Goal: Task Accomplishment & Management: Use online tool/utility

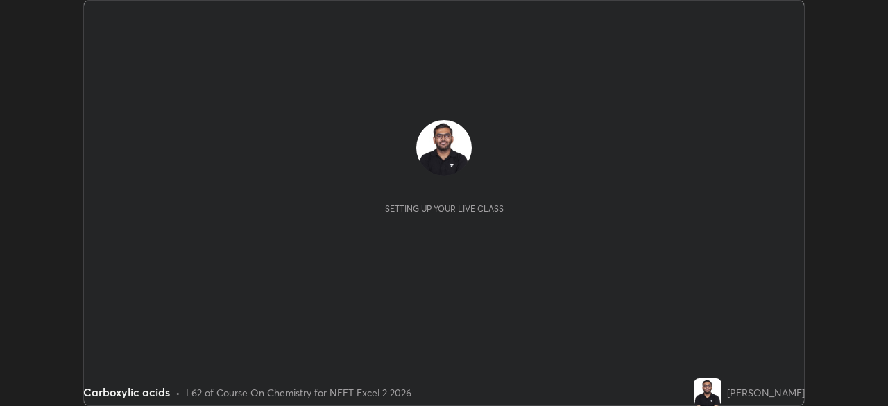
scroll to position [406, 888]
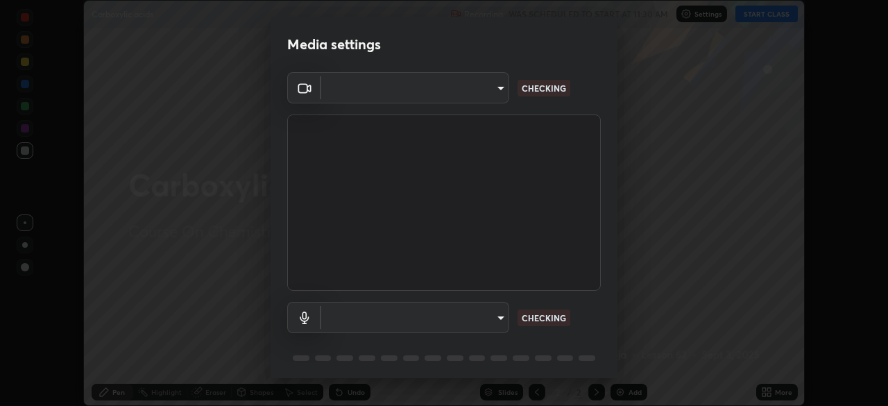
type input "f7a3972b1aa4ccc2bb278f1e0e3147348a18408e8ce32c2dd239d99c5c07823a"
click at [433, 309] on body "Erase all Carboxylic acids Recording WAS SCHEDULED TO START AT 11:30 AM Setting…" at bounding box center [444, 203] width 888 height 406
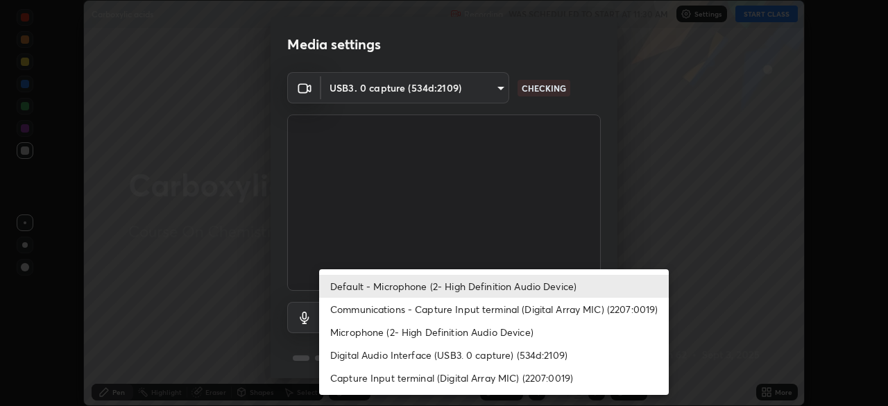
click at [423, 313] on li "Communications - Capture Input terminal (Digital Array MIC) (2207:0019)" at bounding box center [494, 309] width 350 height 23
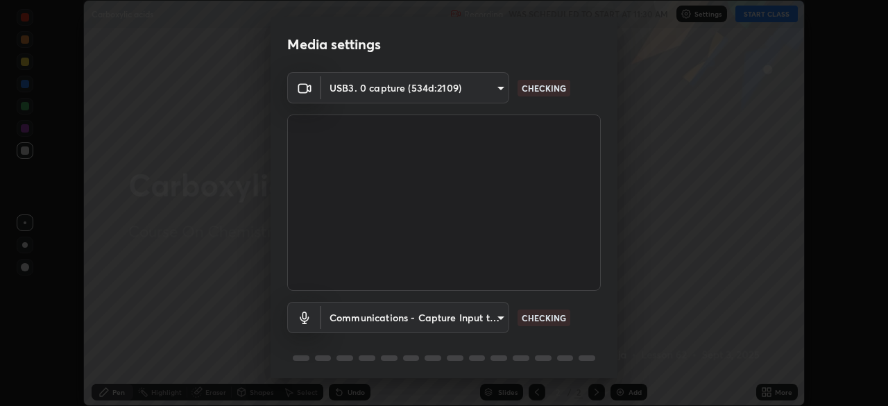
click at [421, 315] on body "Erase all Carboxylic acids Recording WAS SCHEDULED TO START AT 11:30 AM Setting…" at bounding box center [444, 203] width 888 height 406
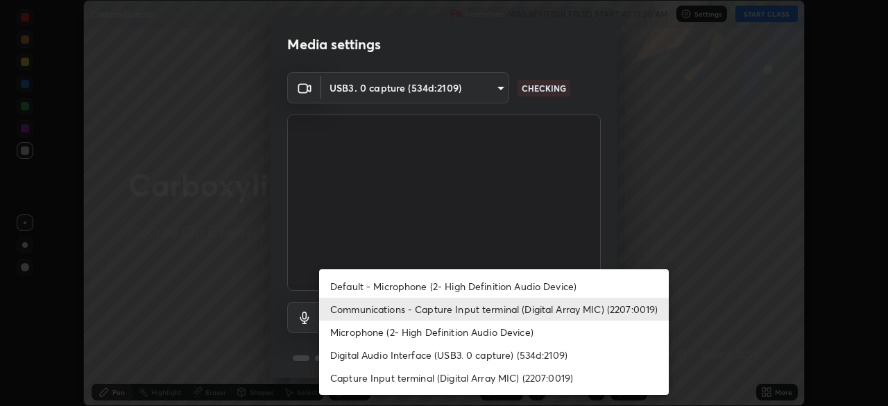
click at [438, 287] on li "Default - Microphone (2- High Definition Audio Device)" at bounding box center [494, 286] width 350 height 23
type input "default"
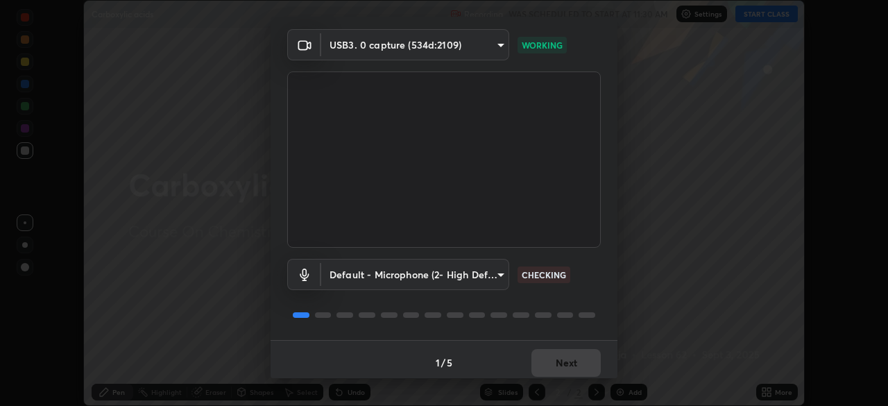
scroll to position [49, 0]
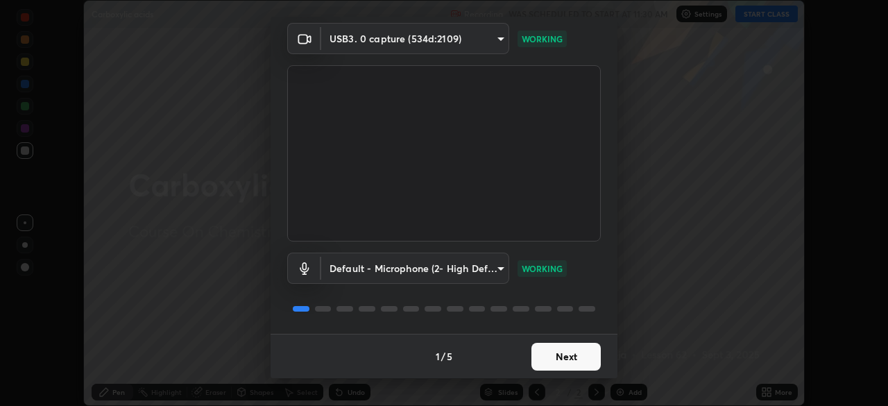
click at [539, 358] on button "Next" at bounding box center [566, 357] width 69 height 28
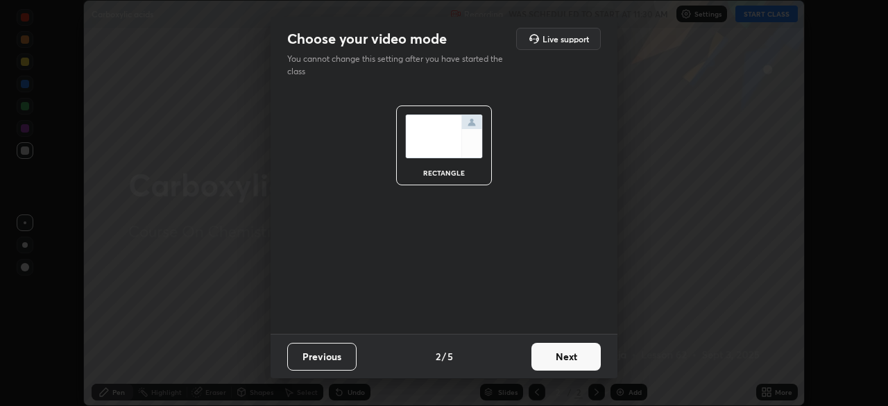
scroll to position [0, 0]
click at [543, 355] on button "Next" at bounding box center [566, 357] width 69 height 28
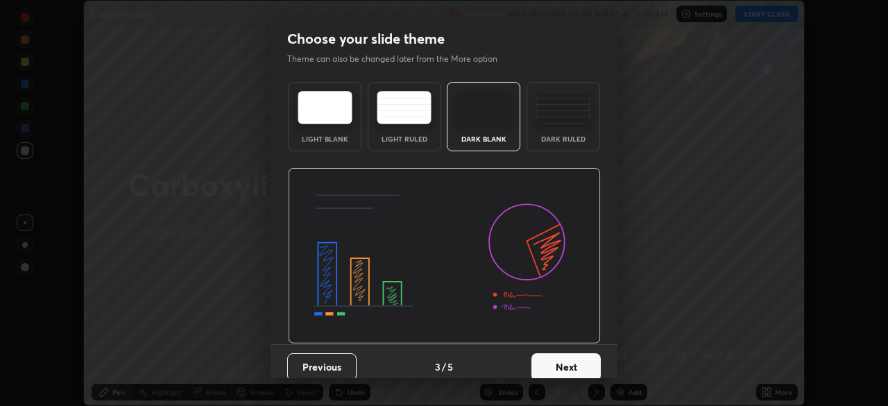
click at [569, 139] on div "Dark Ruled" at bounding box center [564, 138] width 56 height 7
click at [551, 358] on button "Next" at bounding box center [566, 367] width 69 height 28
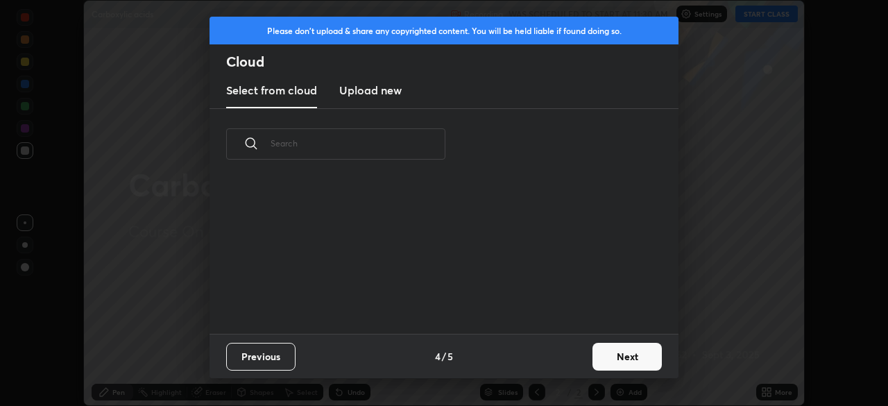
click at [553, 364] on div "Previous 4 / 5 Next" at bounding box center [444, 356] width 469 height 44
click at [600, 350] on button "Next" at bounding box center [627, 357] width 69 height 28
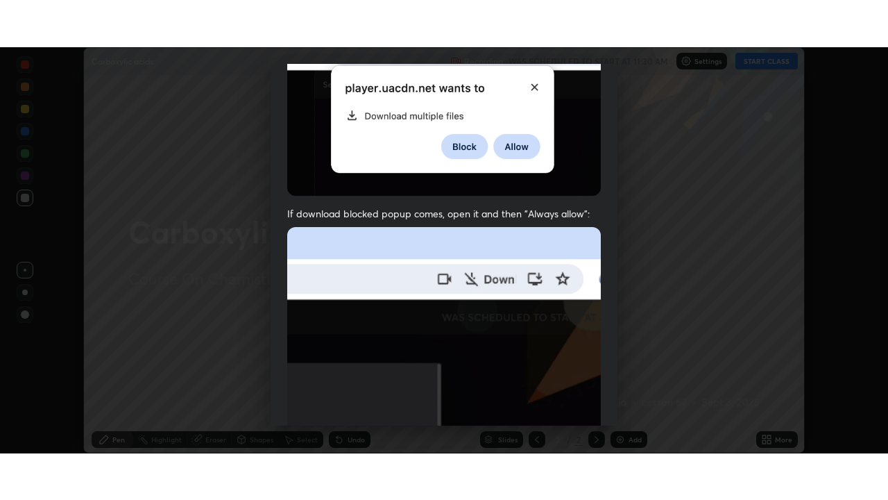
scroll to position [332, 0]
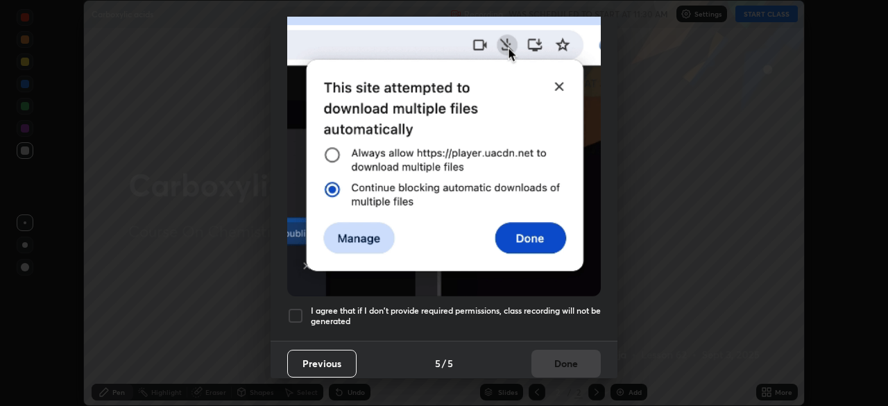
click at [506, 309] on h5 "I agree that if I don't provide required permissions, class recording will not …" at bounding box center [456, 316] width 290 height 22
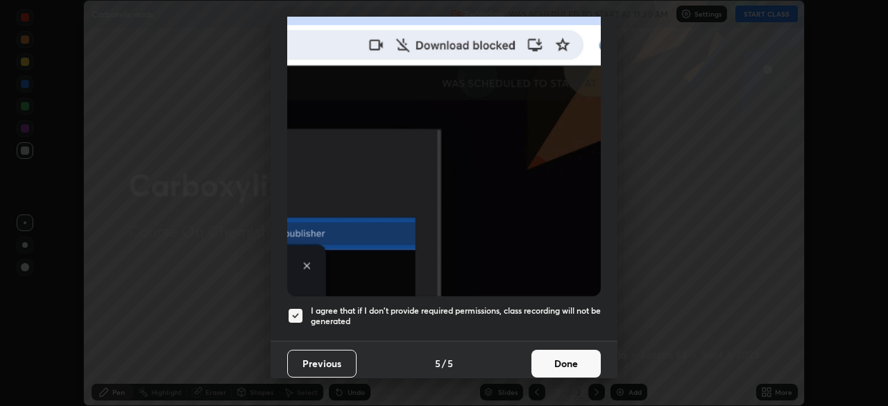
click at [562, 357] on button "Done" at bounding box center [566, 364] width 69 height 28
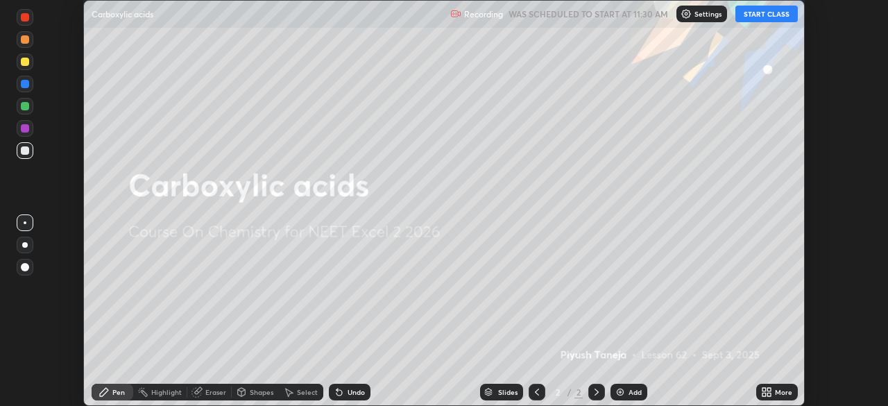
click at [768, 15] on button "START CLASS" at bounding box center [767, 14] width 62 height 17
click at [769, 389] on icon at bounding box center [769, 389] width 3 height 3
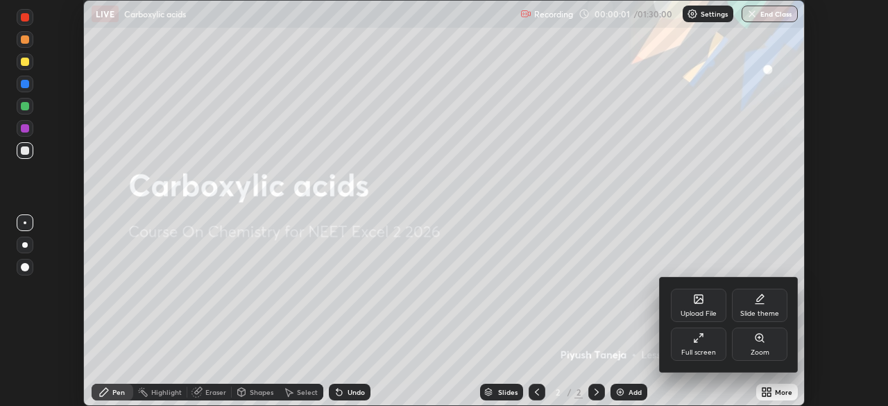
click at [703, 346] on div "Full screen" at bounding box center [699, 344] width 56 height 33
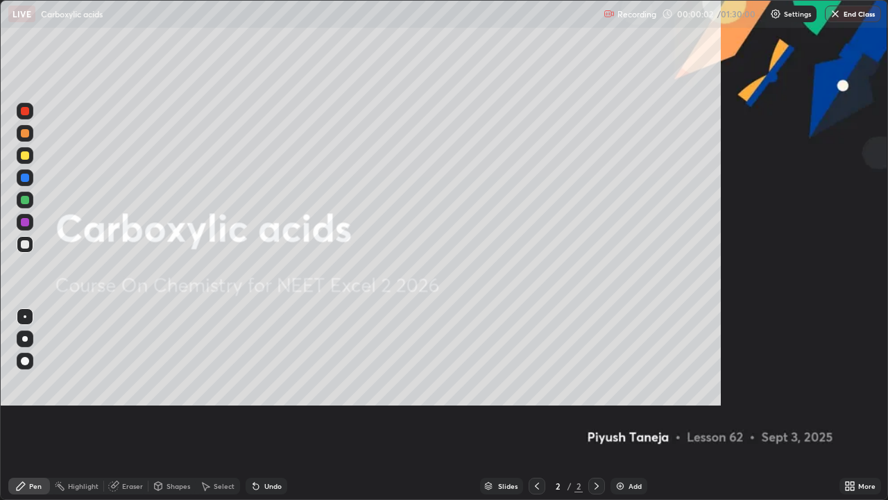
scroll to position [500, 888]
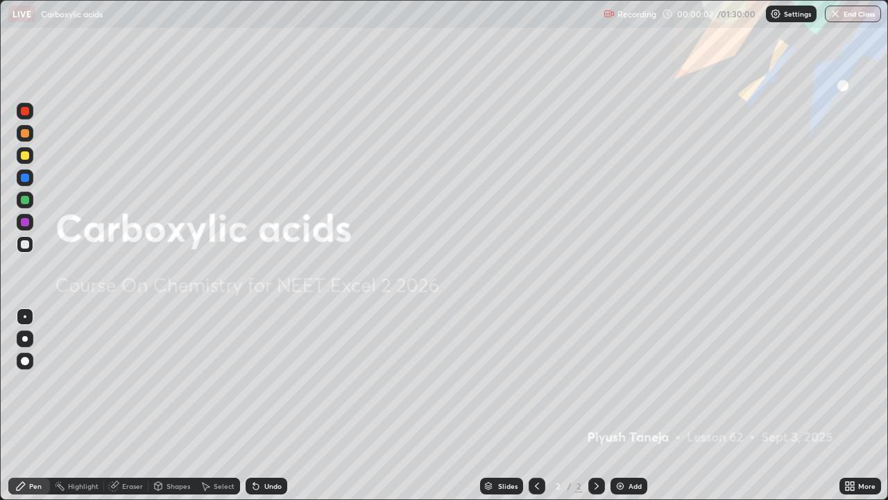
click at [625, 405] on div "Add" at bounding box center [629, 485] width 37 height 17
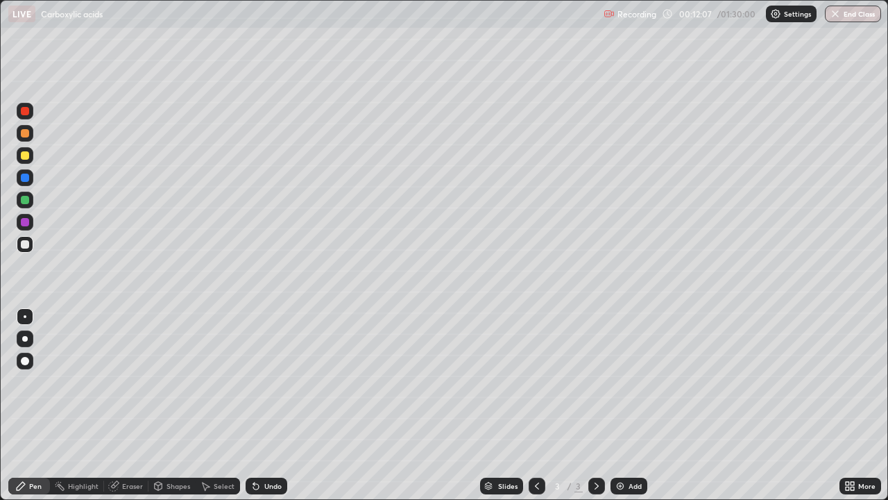
click at [622, 405] on img at bounding box center [620, 485] width 11 height 11
click at [24, 154] on div at bounding box center [25, 155] width 8 height 8
click at [26, 249] on div at bounding box center [25, 244] width 17 height 17
click at [26, 244] on div at bounding box center [25, 244] width 8 height 8
click at [629, 405] on div "Add" at bounding box center [635, 485] width 13 height 7
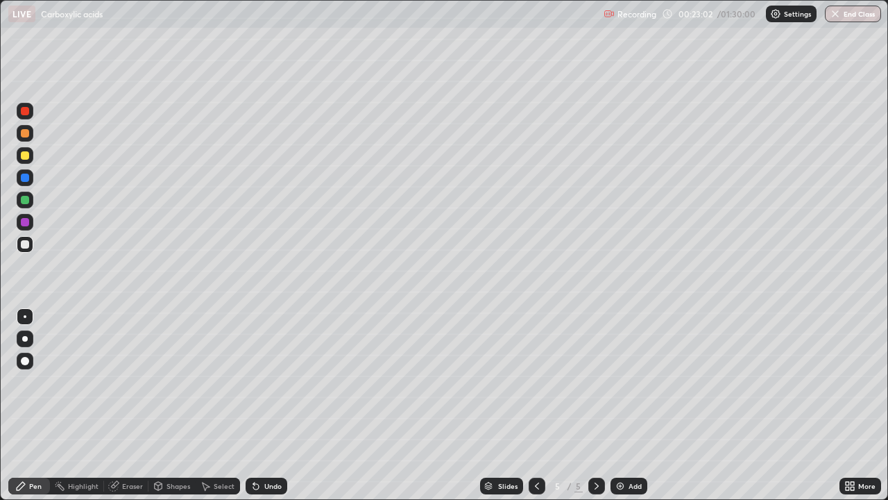
click at [268, 405] on div "Undo" at bounding box center [272, 485] width 17 height 7
click at [276, 405] on div "Undo" at bounding box center [272, 485] width 17 height 7
click at [277, 405] on div "Undo" at bounding box center [267, 485] width 42 height 17
click at [27, 158] on div at bounding box center [25, 155] width 8 height 8
click at [267, 405] on div "Undo" at bounding box center [272, 485] width 17 height 7
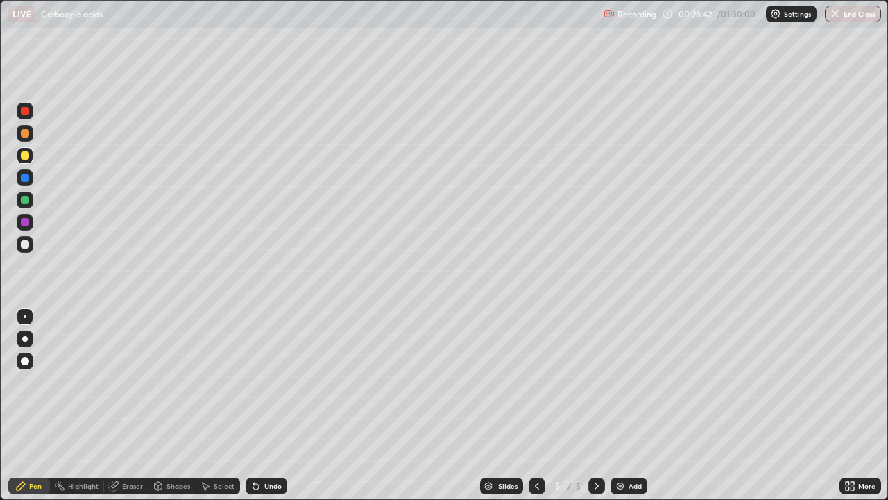
click at [273, 405] on div "Undo" at bounding box center [267, 485] width 42 height 17
click at [276, 405] on div "Undo" at bounding box center [272, 485] width 17 height 7
click at [23, 240] on div at bounding box center [25, 244] width 8 height 8
click at [619, 405] on img at bounding box center [620, 485] width 11 height 11
click at [269, 405] on div "Undo" at bounding box center [272, 485] width 17 height 7
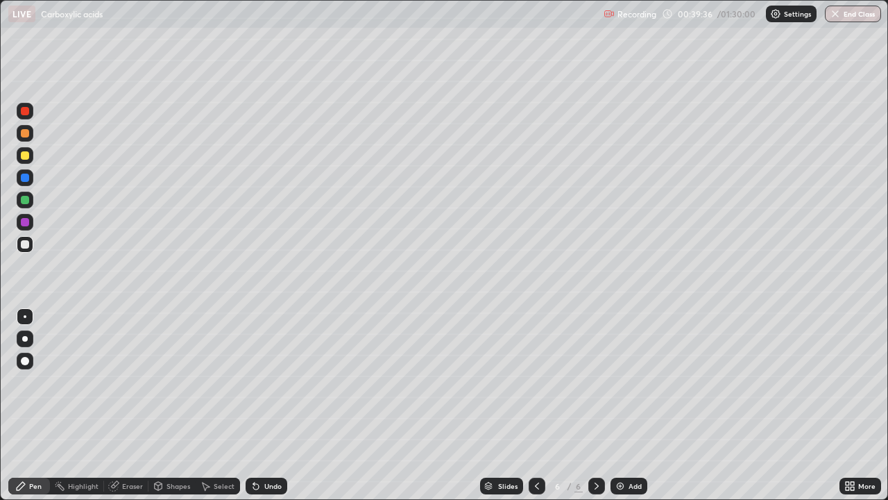
click at [273, 405] on div "Undo" at bounding box center [272, 485] width 17 height 7
click at [272, 405] on div "Undo" at bounding box center [272, 485] width 17 height 7
click at [625, 405] on img at bounding box center [620, 485] width 11 height 11
click at [24, 158] on div at bounding box center [25, 155] width 8 height 8
click at [26, 245] on div at bounding box center [25, 244] width 8 height 8
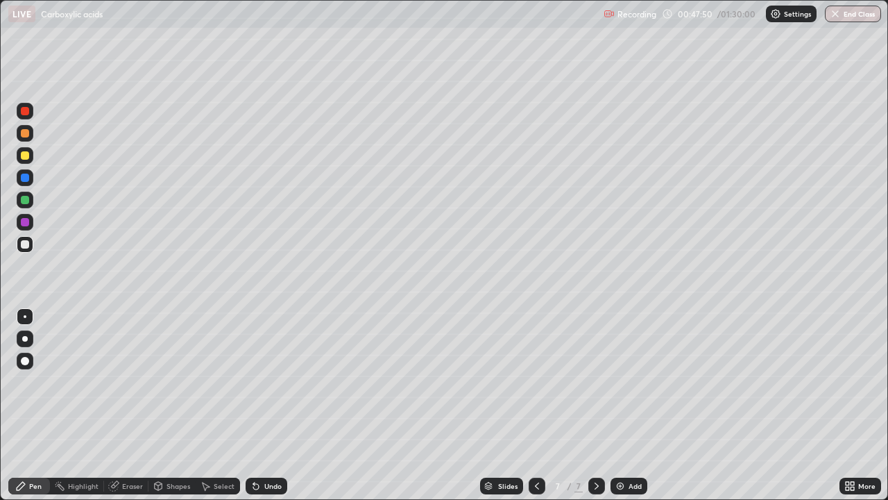
click at [536, 405] on icon at bounding box center [537, 485] width 11 height 11
click at [595, 405] on icon at bounding box center [596, 485] width 11 height 11
click at [264, 405] on div "Undo" at bounding box center [272, 485] width 17 height 7
click at [267, 405] on div "Undo" at bounding box center [267, 485] width 42 height 17
click at [268, 405] on div "Undo" at bounding box center [272, 485] width 17 height 7
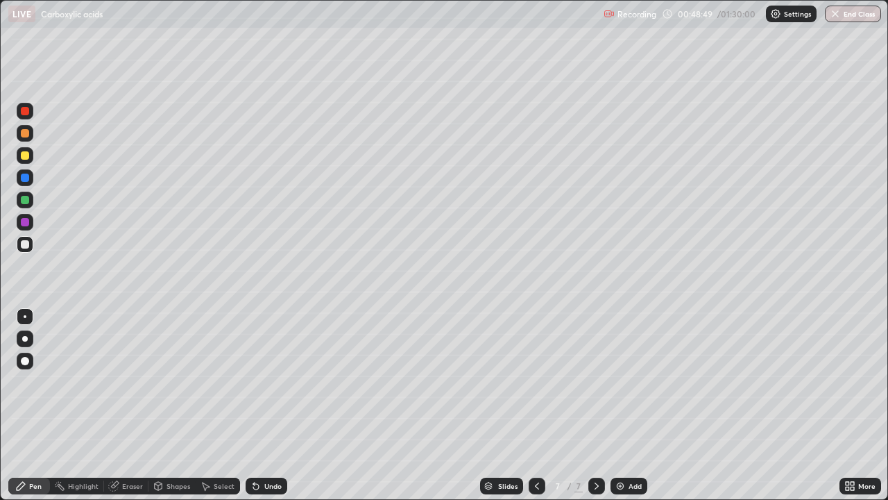
click at [267, 405] on div "Undo" at bounding box center [272, 485] width 17 height 7
click at [622, 405] on div "Add" at bounding box center [629, 485] width 37 height 17
click at [126, 405] on div "Eraser" at bounding box center [132, 485] width 21 height 7
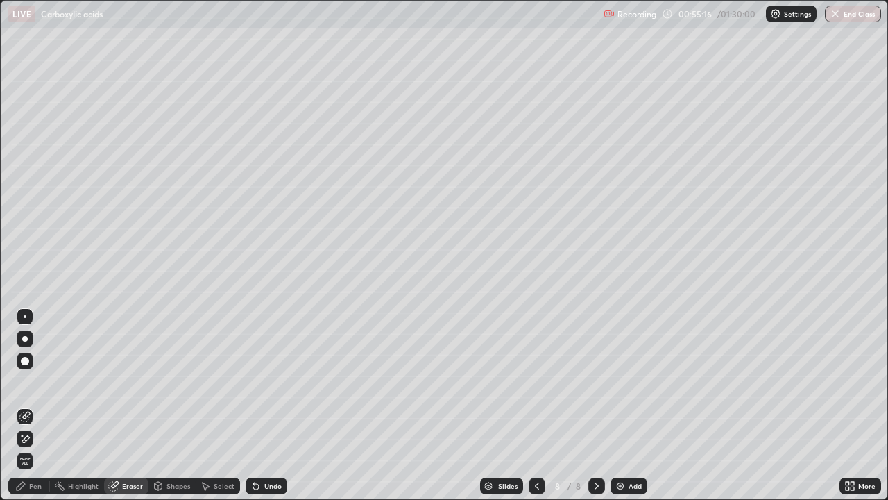
click at [35, 405] on div "Pen" at bounding box center [29, 485] width 42 height 17
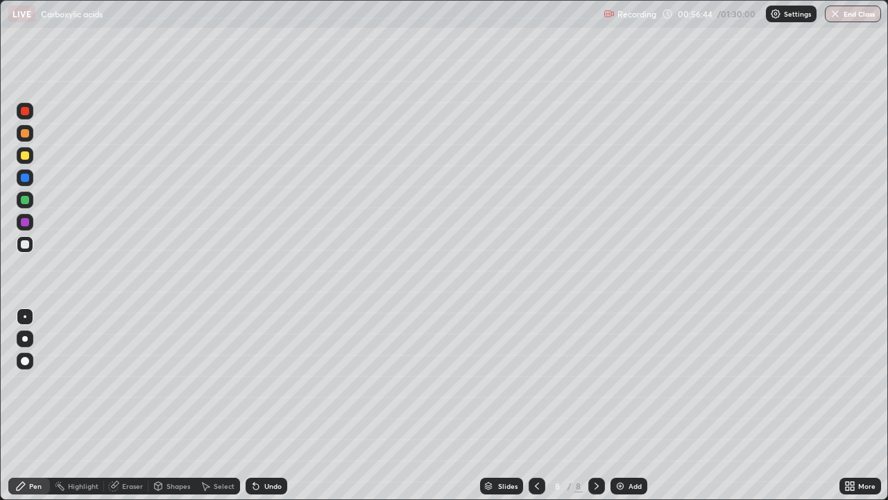
click at [264, 405] on div "Undo" at bounding box center [272, 485] width 17 height 7
click at [267, 405] on div "Undo" at bounding box center [272, 485] width 17 height 7
click at [626, 405] on div "Add" at bounding box center [629, 485] width 37 height 17
click at [265, 405] on div "Undo" at bounding box center [272, 485] width 17 height 7
click at [624, 405] on img at bounding box center [620, 485] width 11 height 11
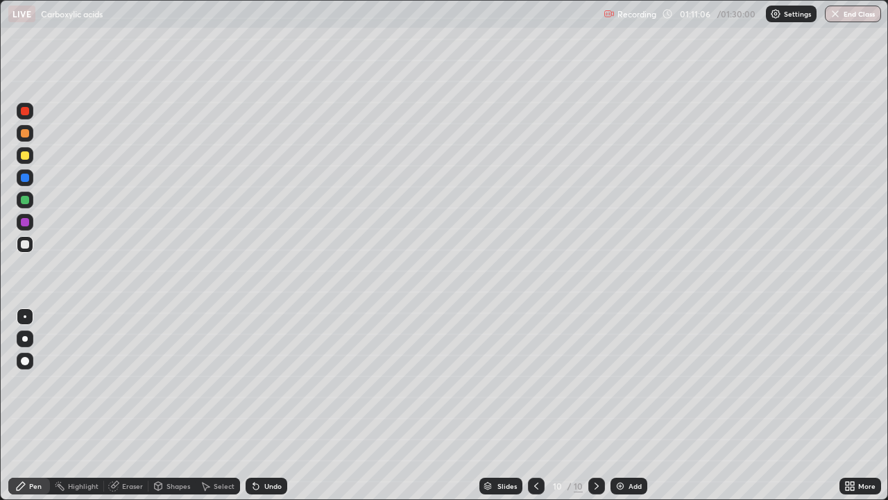
click at [273, 405] on div "Undo" at bounding box center [272, 485] width 17 height 7
click at [270, 405] on div "Undo" at bounding box center [272, 485] width 17 height 7
click at [261, 405] on div "Undo" at bounding box center [267, 485] width 42 height 17
click at [267, 405] on div "Undo" at bounding box center [267, 485] width 42 height 17
click at [625, 405] on img at bounding box center [620, 485] width 11 height 11
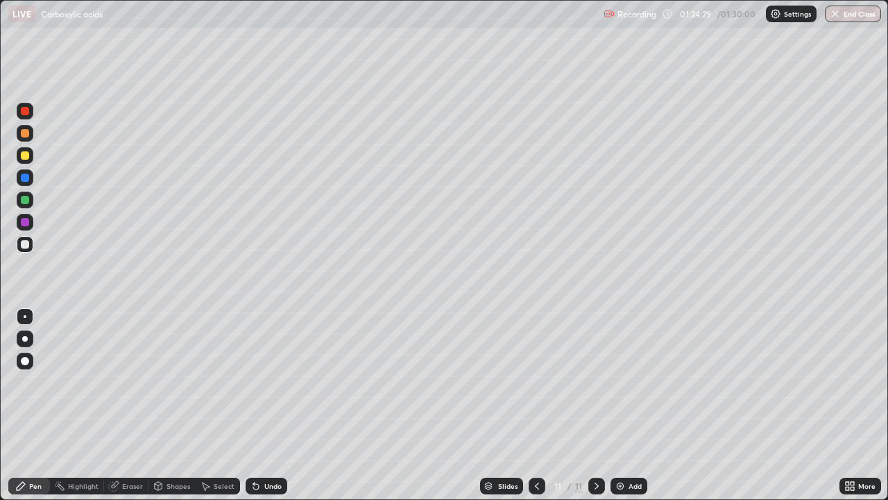
click at [842, 11] on button "End Class" at bounding box center [853, 14] width 56 height 17
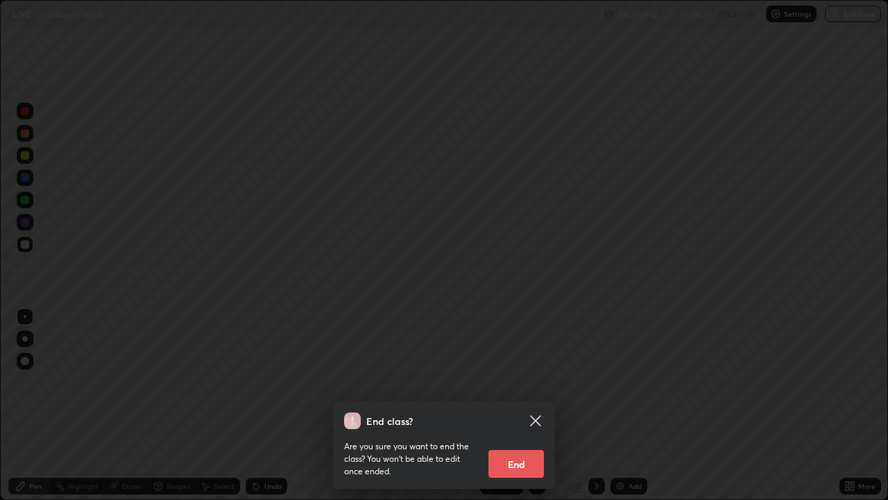
click at [510, 405] on button "End" at bounding box center [517, 464] width 56 height 28
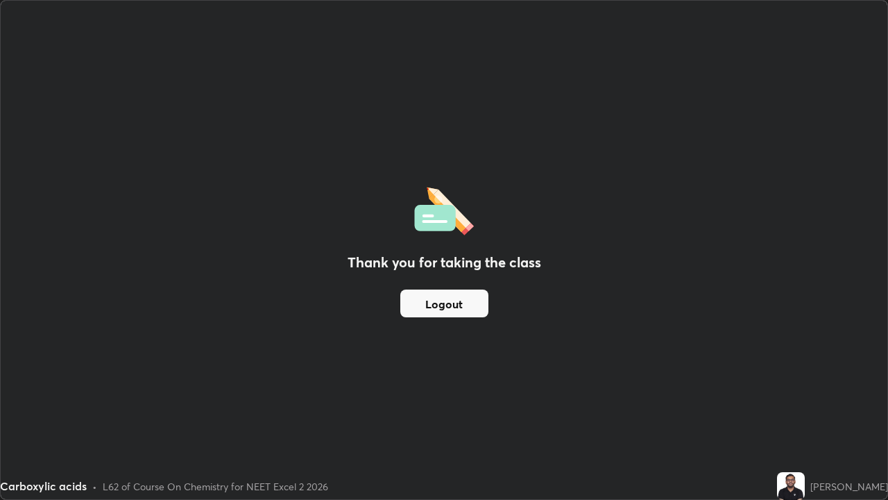
click at [445, 304] on button "Logout" at bounding box center [444, 303] width 88 height 28
click at [441, 306] on button "Logout" at bounding box center [444, 303] width 88 height 28
